Goal: Transaction & Acquisition: Obtain resource

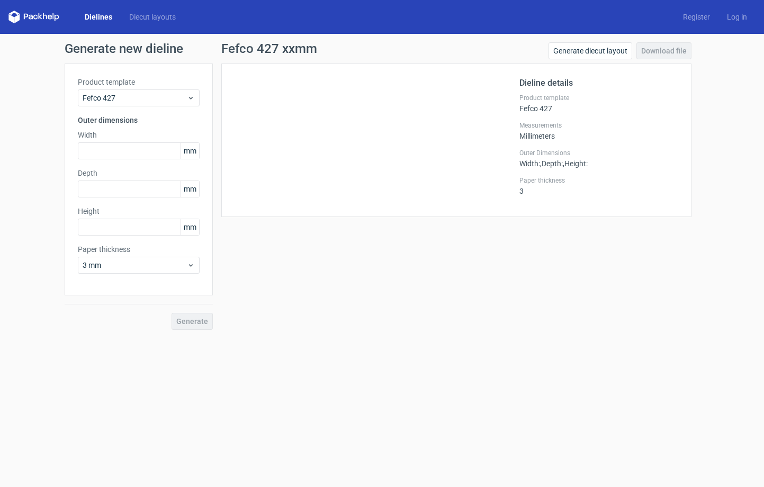
click at [267, 132] on div at bounding box center [376, 140] width 285 height 127
click at [184, 99] on span "Fefco 427" at bounding box center [135, 98] width 104 height 11
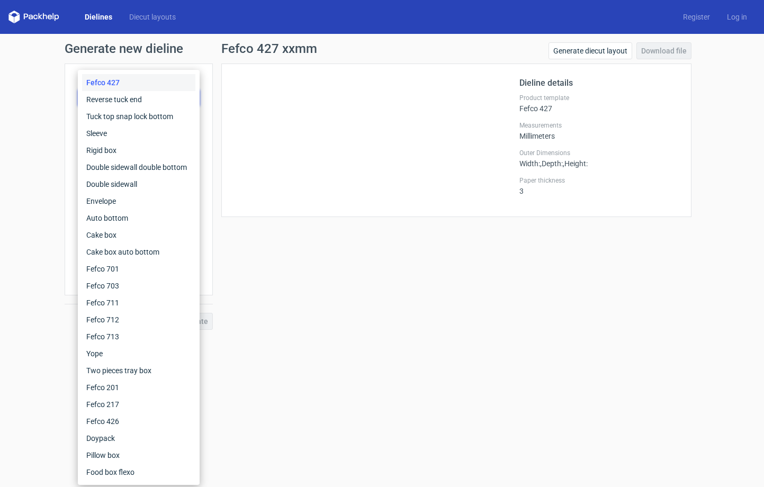
click at [42, 232] on div "Generate new dieline Product template Fefco 427 Outer dimensions Width mm Depth…" at bounding box center [382, 186] width 764 height 304
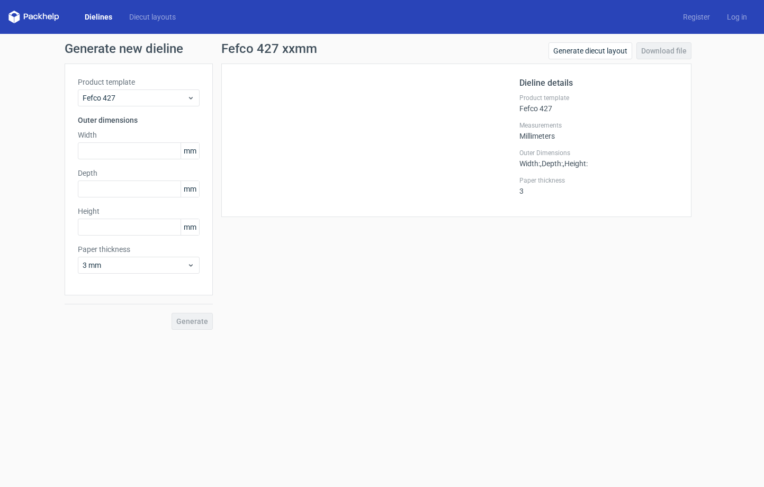
click at [95, 18] on link "Dielines" at bounding box center [98, 17] width 44 height 11
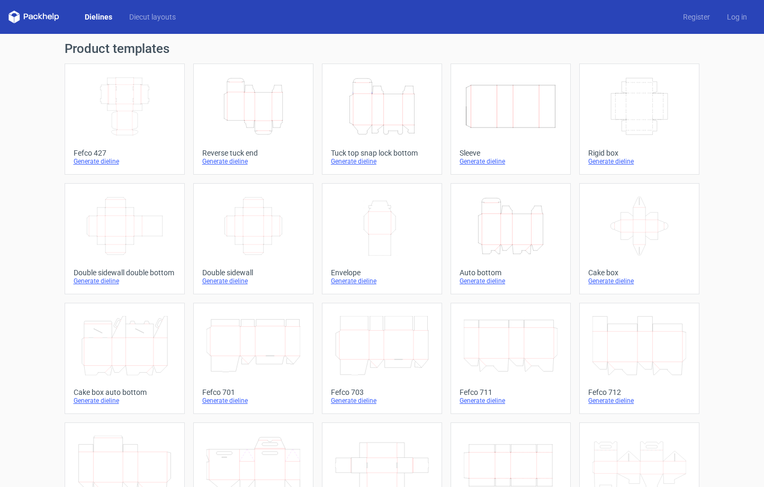
click at [151, 118] on icon "Width Depth Height" at bounding box center [125, 106] width 94 height 59
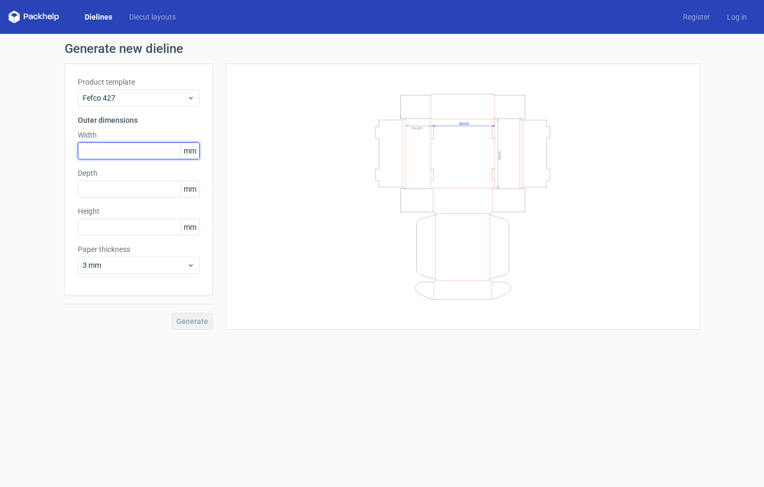
click at [117, 148] on input "text" at bounding box center [139, 150] width 122 height 17
click at [122, 150] on input "text" at bounding box center [139, 150] width 122 height 17
type input "350"
type input "210"
type input "80"
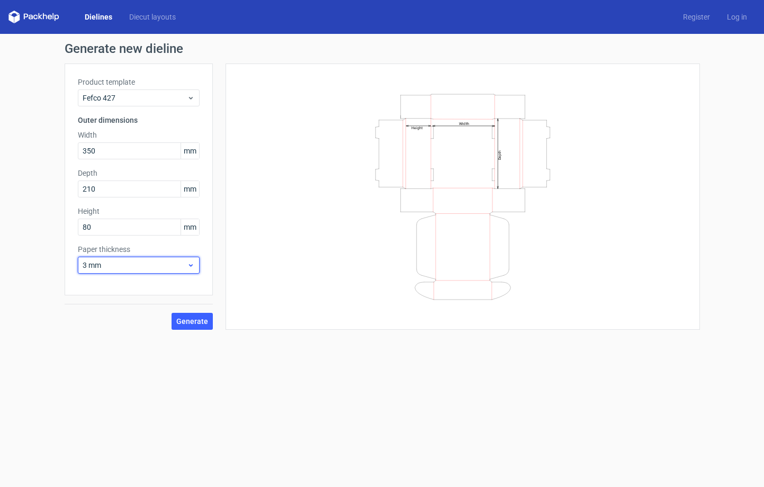
click at [194, 265] on icon at bounding box center [191, 265] width 8 height 8
click at [257, 247] on div "Width Depth Height" at bounding box center [463, 197] width 448 height 240
click at [267, 207] on div "Width Depth Height" at bounding box center [463, 197] width 448 height 240
click at [197, 323] on span "Generate" at bounding box center [192, 321] width 32 height 7
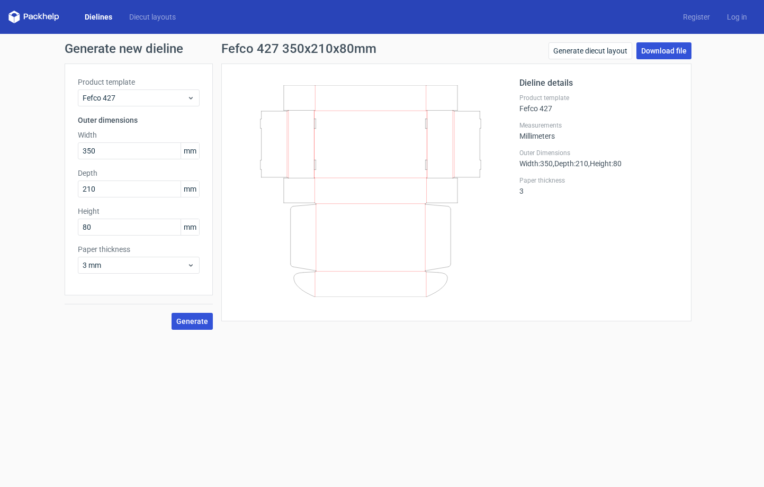
click at [659, 50] on link "Download file" at bounding box center [663, 50] width 55 height 17
